Goal: Transaction & Acquisition: Download file/media

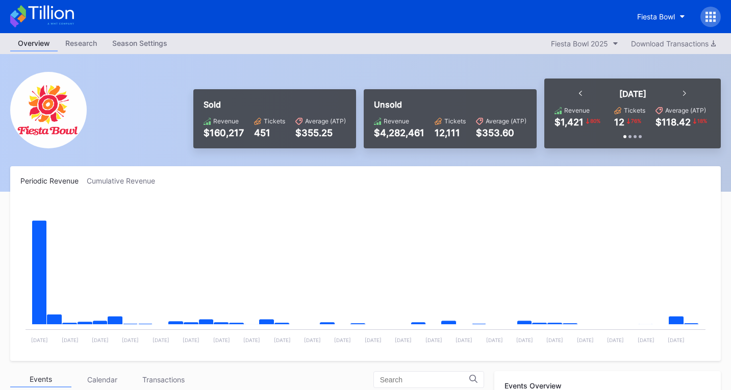
scroll to position [255, 0]
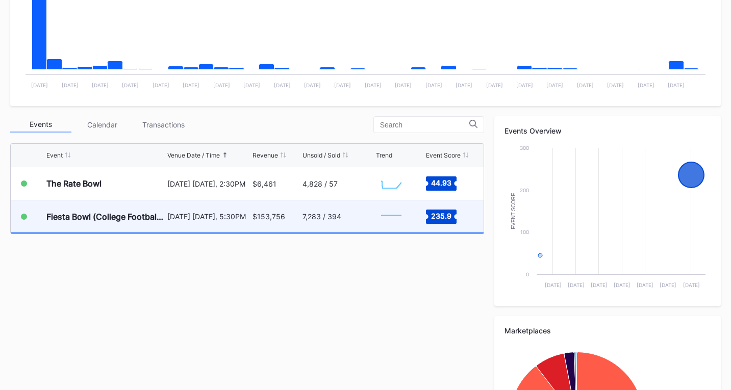
click at [338, 221] on div "7,283 / 394" at bounding box center [337, 216] width 71 height 32
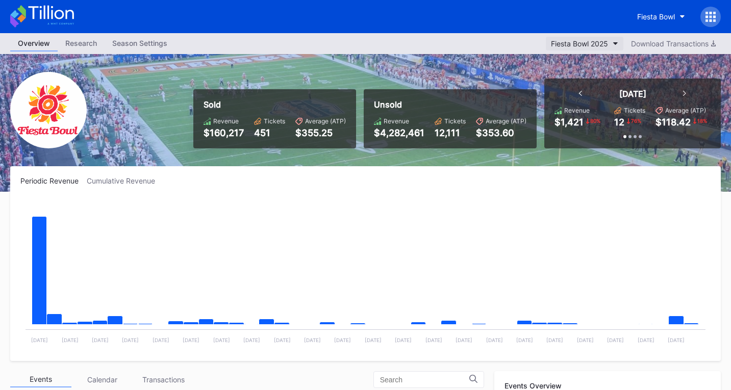
click at [616, 47] on button "Fiesta Bowl 2025" at bounding box center [585, 44] width 78 height 14
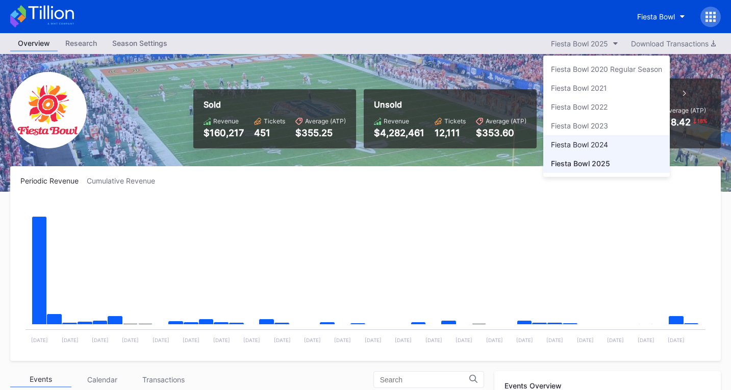
click at [594, 141] on div "Fiesta Bowl 2024" at bounding box center [579, 144] width 57 height 9
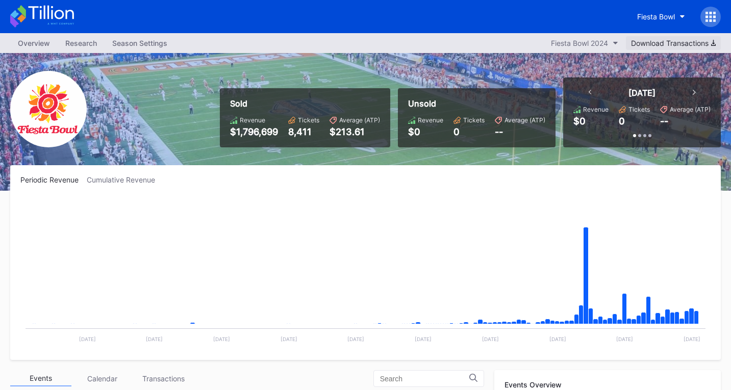
click at [670, 42] on div "Download Transactions" at bounding box center [673, 43] width 85 height 9
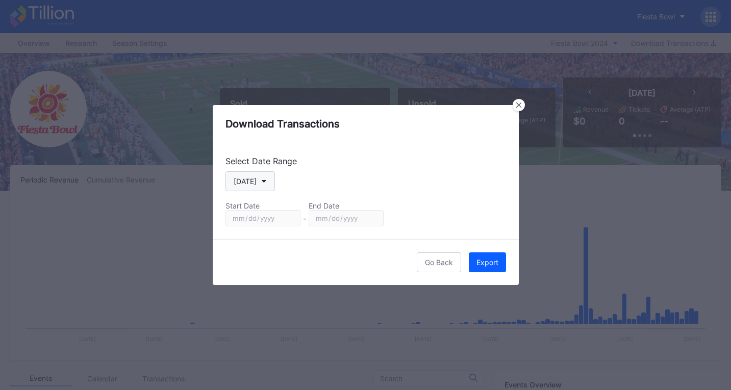
click at [234, 174] on button "[DATE]" at bounding box center [249, 181] width 49 height 20
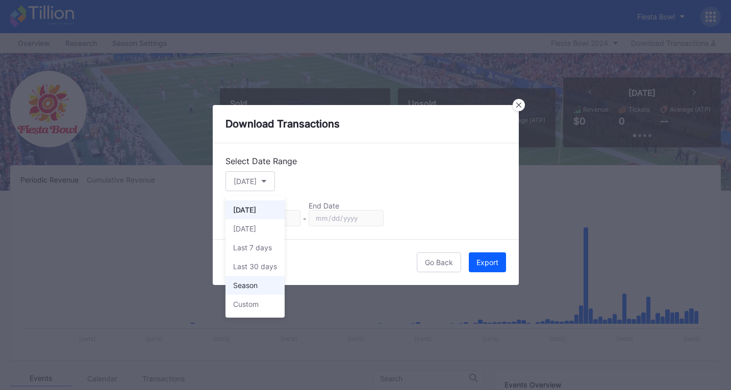
click at [249, 283] on div "Season" at bounding box center [245, 285] width 24 height 9
type input "[DATE]"
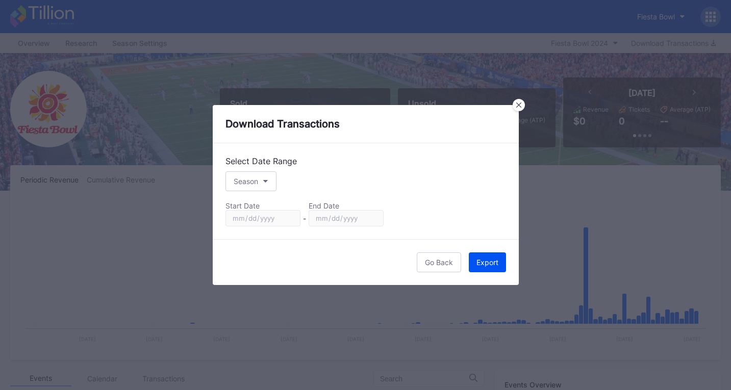
click at [494, 266] on button "Export" at bounding box center [487, 262] width 37 height 20
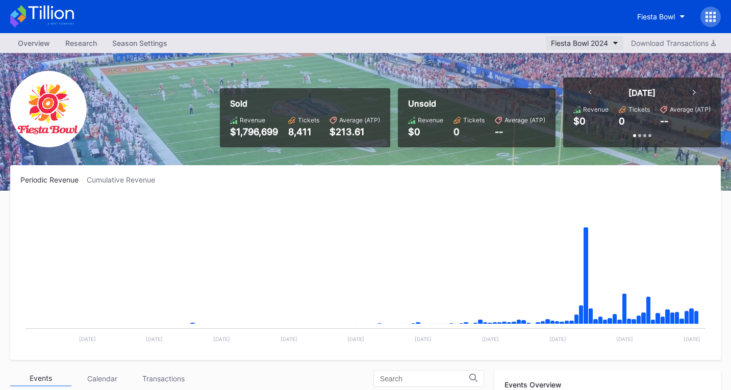
click at [601, 44] on div "Fiesta Bowl 2024" at bounding box center [579, 43] width 57 height 9
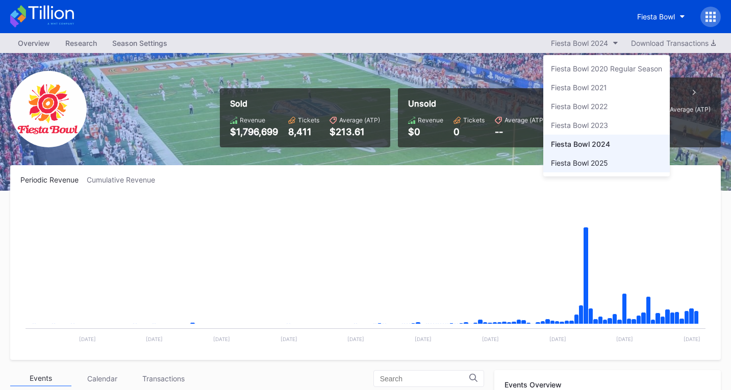
click at [598, 159] on div "Fiesta Bowl 2025" at bounding box center [579, 163] width 57 height 9
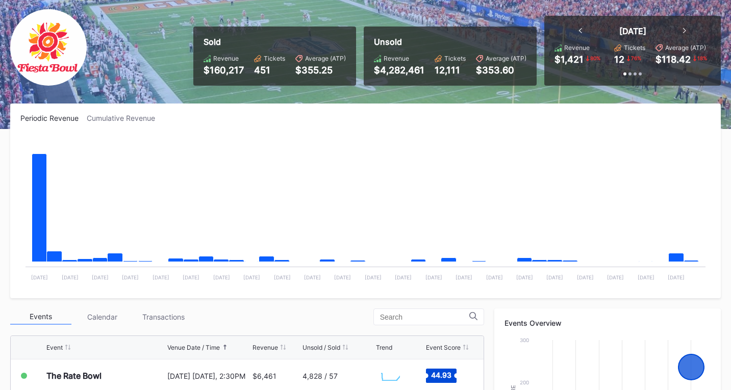
scroll to position [153, 0]
